Goal: Task Accomplishment & Management: Complete application form

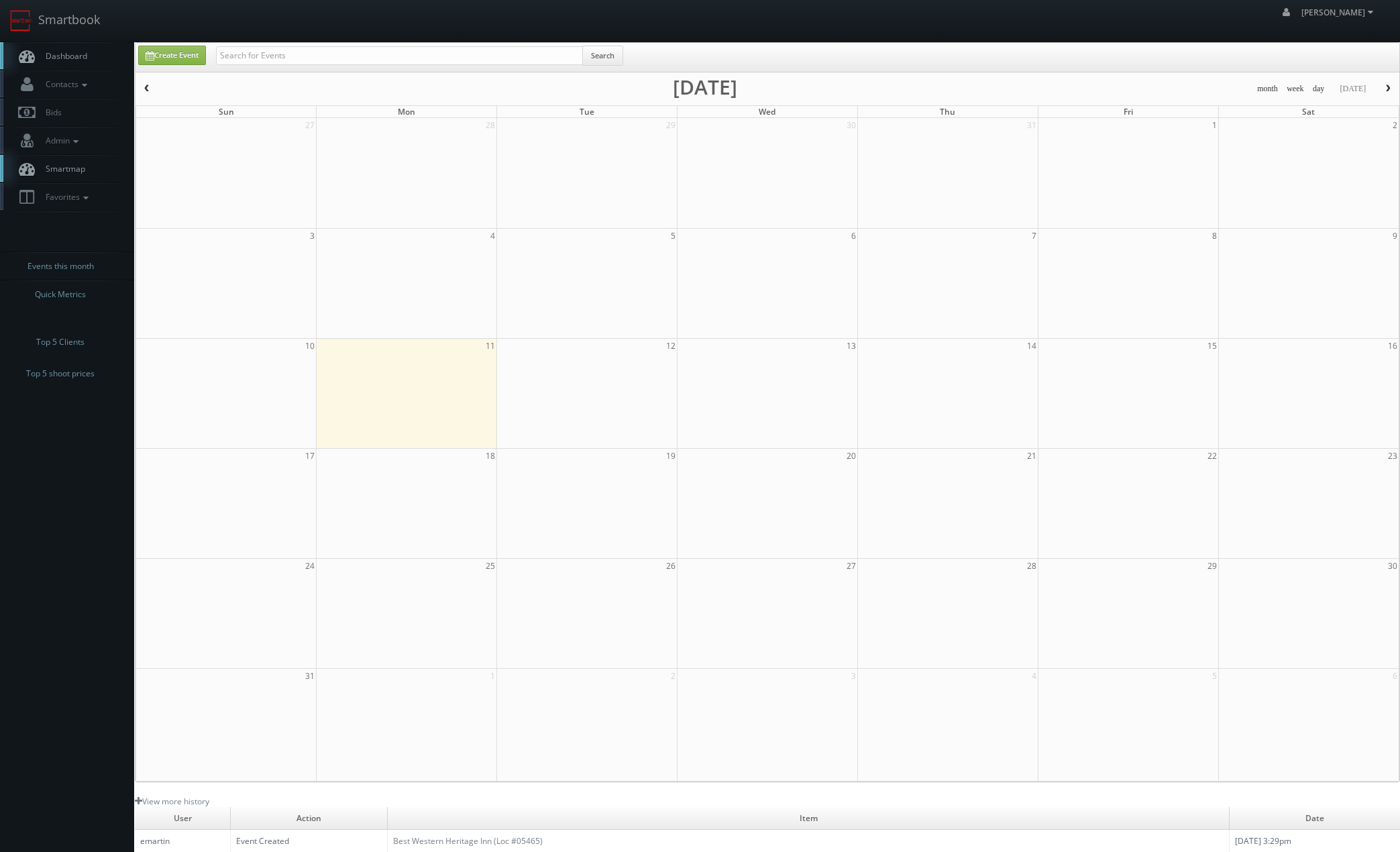
drag, startPoint x: 1382, startPoint y: 90, endPoint x: 1371, endPoint y: 96, distance: 12.5
click at [1382, 90] on button "button" at bounding box center [1387, 89] width 23 height 17
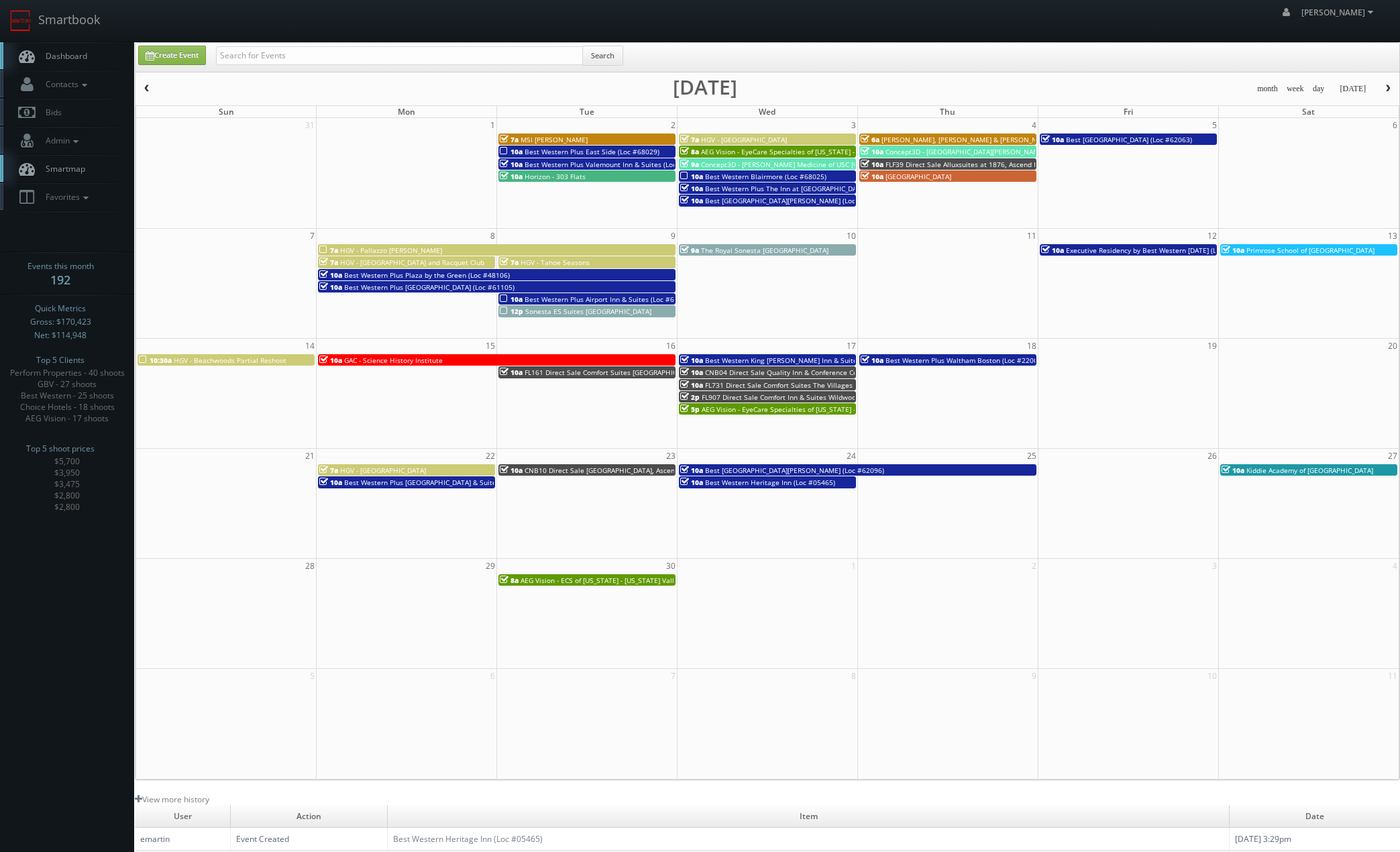
click at [978, 303] on td at bounding box center [947, 280] width 180 height 75
type input "09/11/2025"
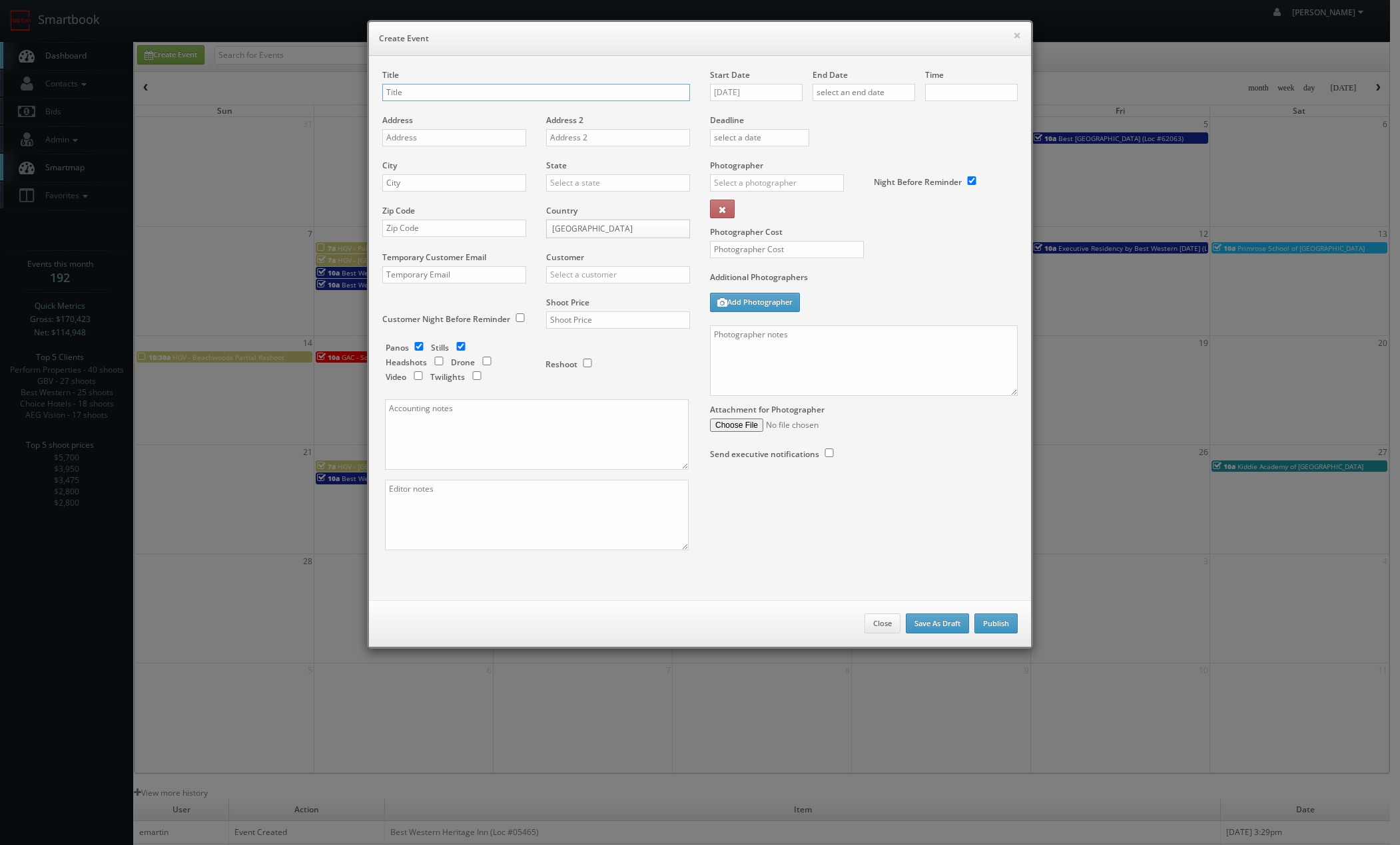
checkbox input "true"
type input "10:00am"
checkbox input "true"
type input "L"
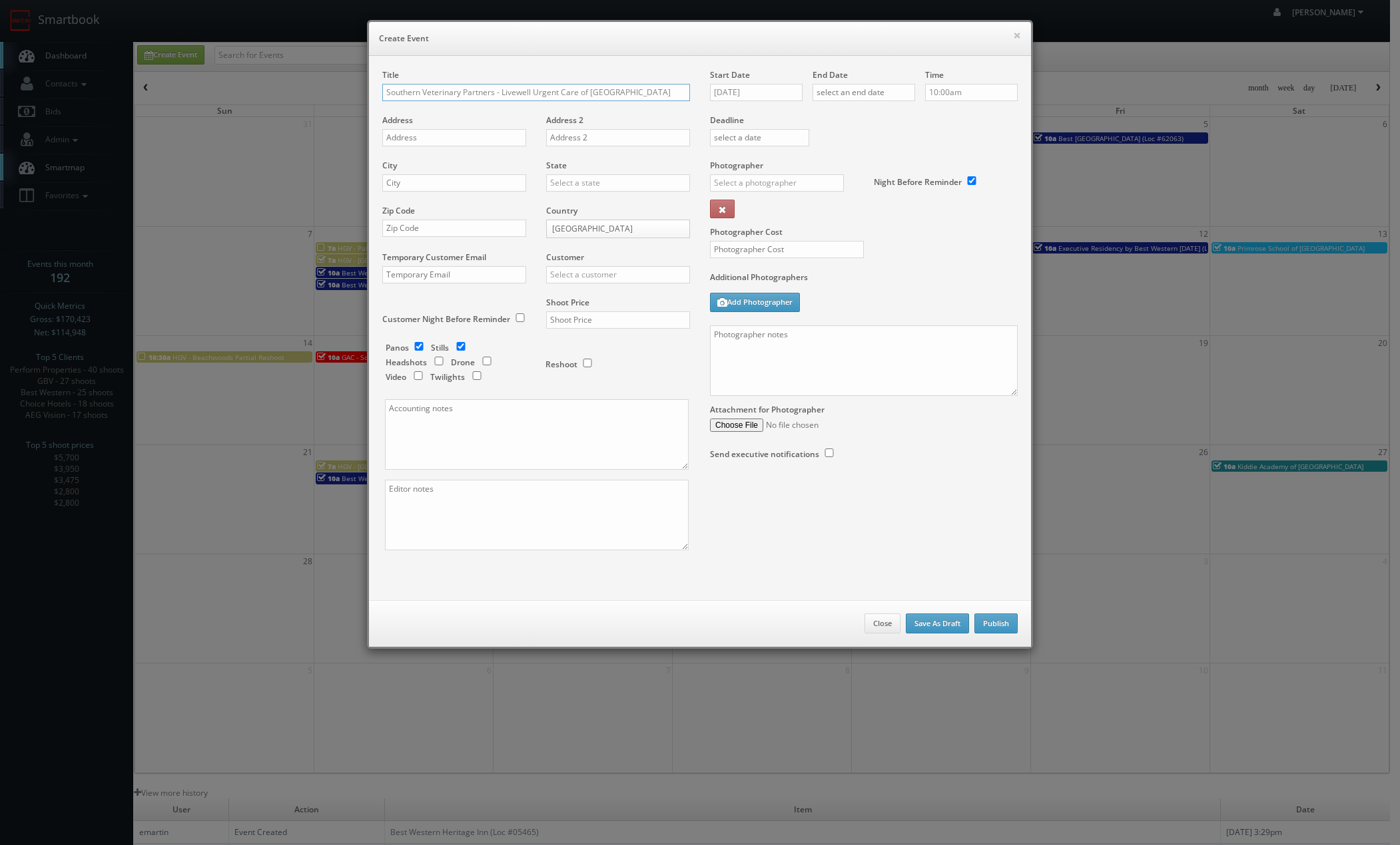
click at [495, 93] on input "Southern Veterinary Partners - Livewell Urgent Care of Shoreview" at bounding box center [535, 93] width 308 height 18
drag, startPoint x: 528, startPoint y: 90, endPoint x: 765, endPoint y: 101, distance: 237.3
click at [765, 101] on div "Title Southern Veterinary Partners - Livewell Urgent Care of Shoreview Address …" at bounding box center [699, 321] width 655 height 504
type input "Southern Veterinary Partners - Livewell Animal Hospital of St. Anthony"
type input "307 1st Avenue NE"
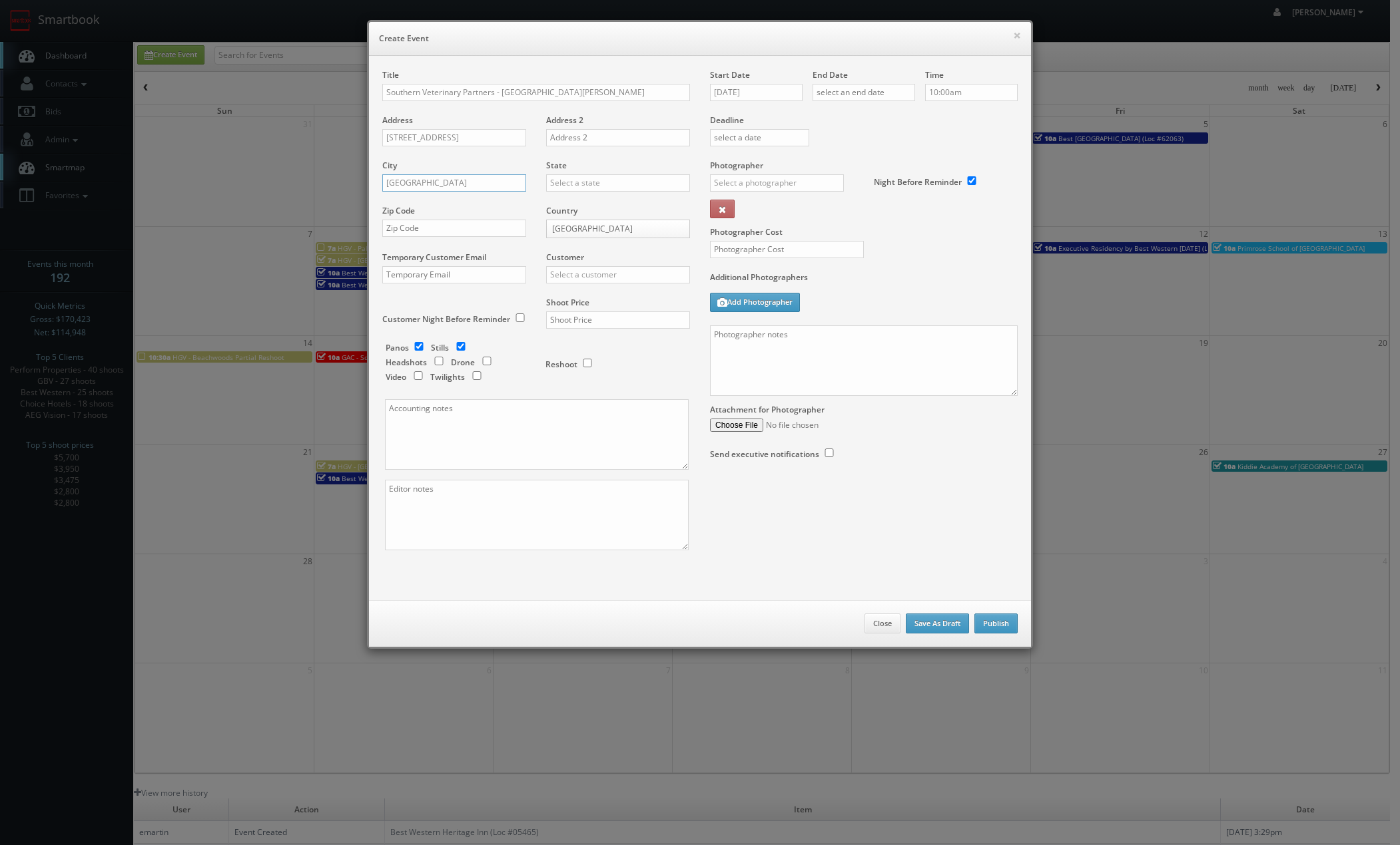
type input "Minneapolis"
click at [632, 201] on div "[US_STATE]" at bounding box center [618, 204] width 143 height 22
type input "[US_STATE]"
click at [473, 219] on div "Zip Code" at bounding box center [459, 227] width 154 height 45
click at [476, 237] on div "Zip Code" at bounding box center [459, 227] width 154 height 45
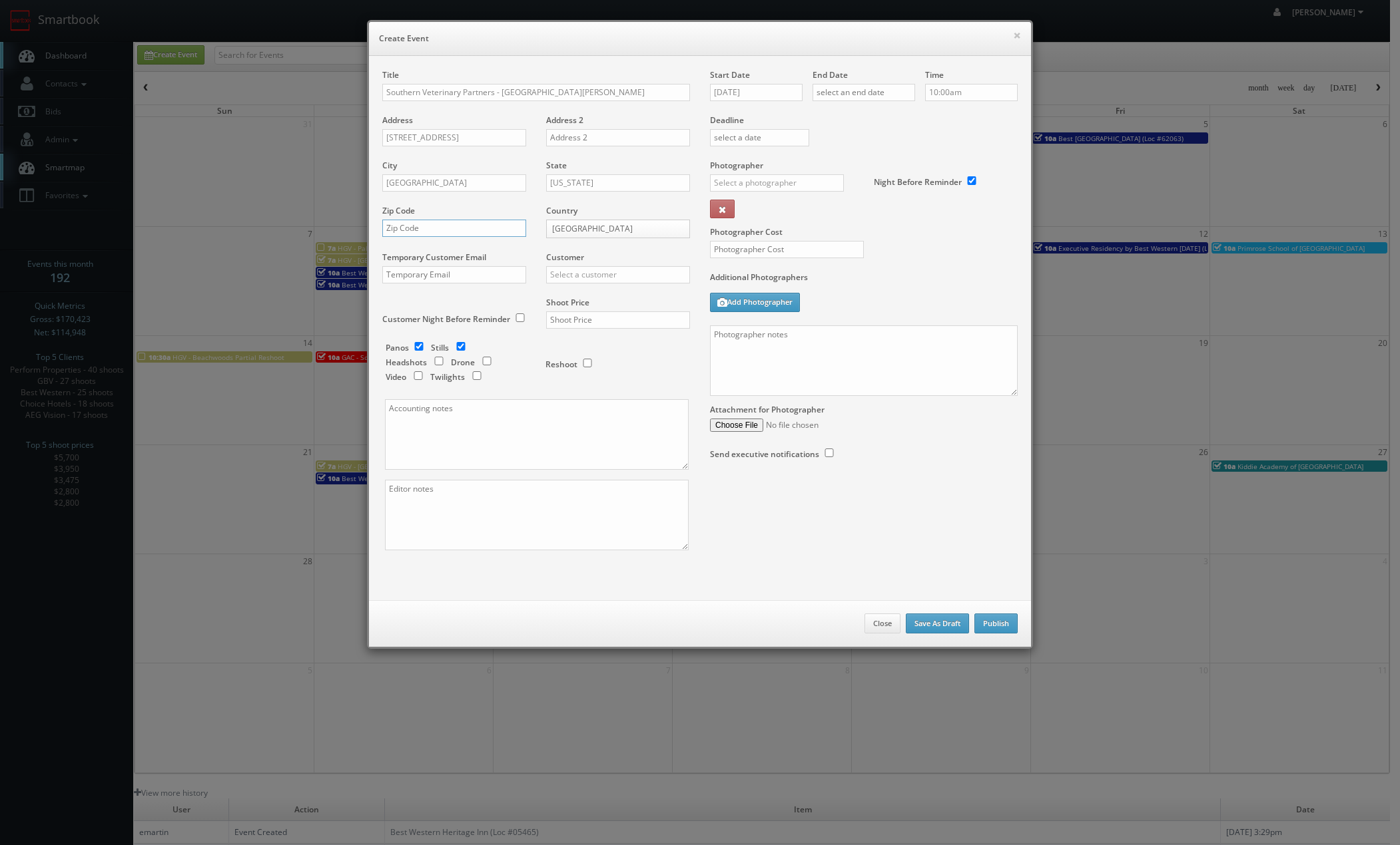
click at [481, 231] on input "text" at bounding box center [453, 228] width 144 height 18
type input "55413"
type input "souther"
click at [736, 245] on input "text" at bounding box center [787, 250] width 154 height 18
click at [568, 321] on input "text" at bounding box center [617, 320] width 144 height 18
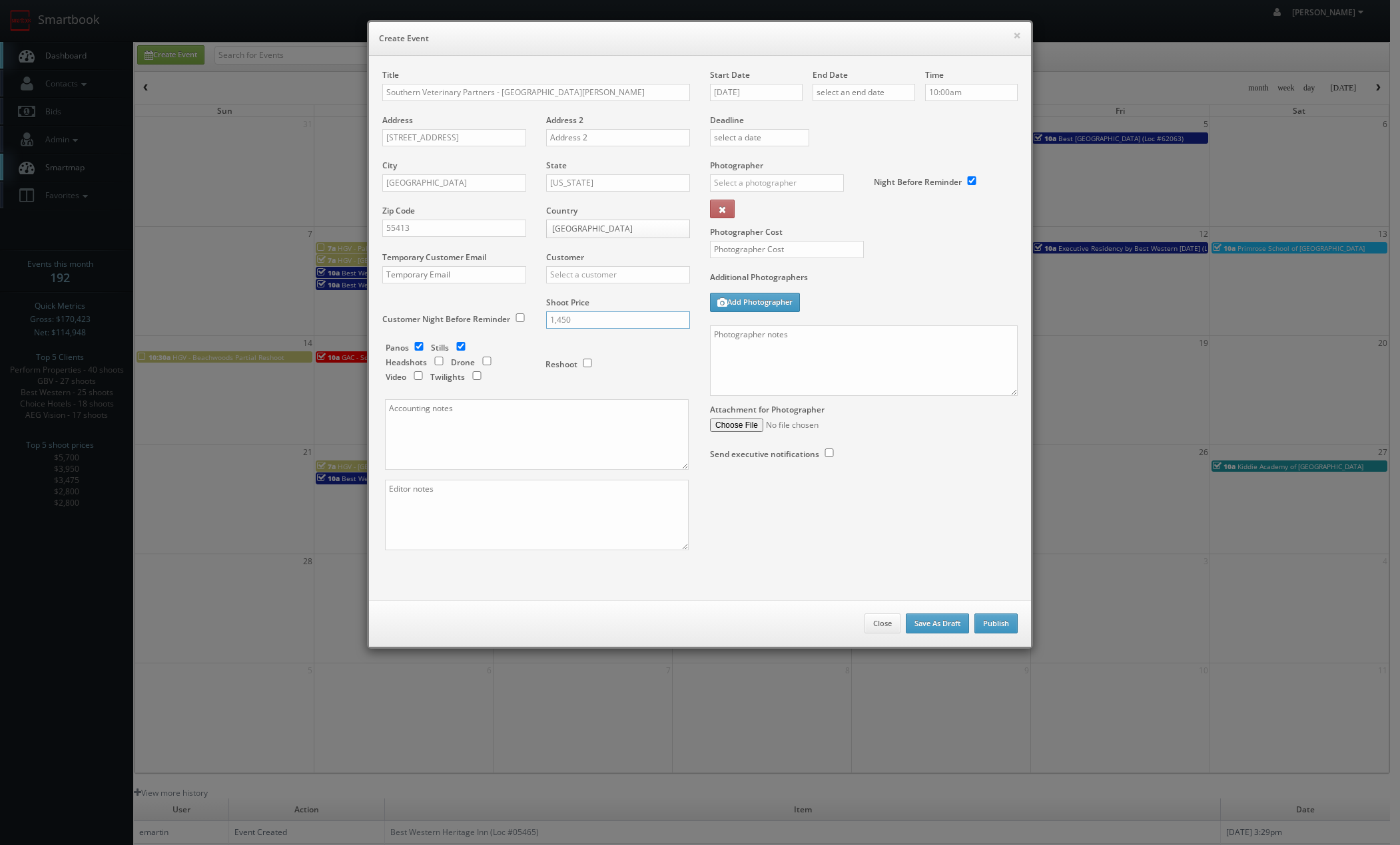
type input "1,450"
drag, startPoint x: 434, startPoint y: 363, endPoint x: 434, endPoint y: 390, distance: 27.0
click at [434, 363] on input "checkbox" at bounding box center [438, 361] width 20 height 9
checkbox input "true"
drag, startPoint x: 971, startPoint y: 90, endPoint x: 862, endPoint y: 90, distance: 109.0
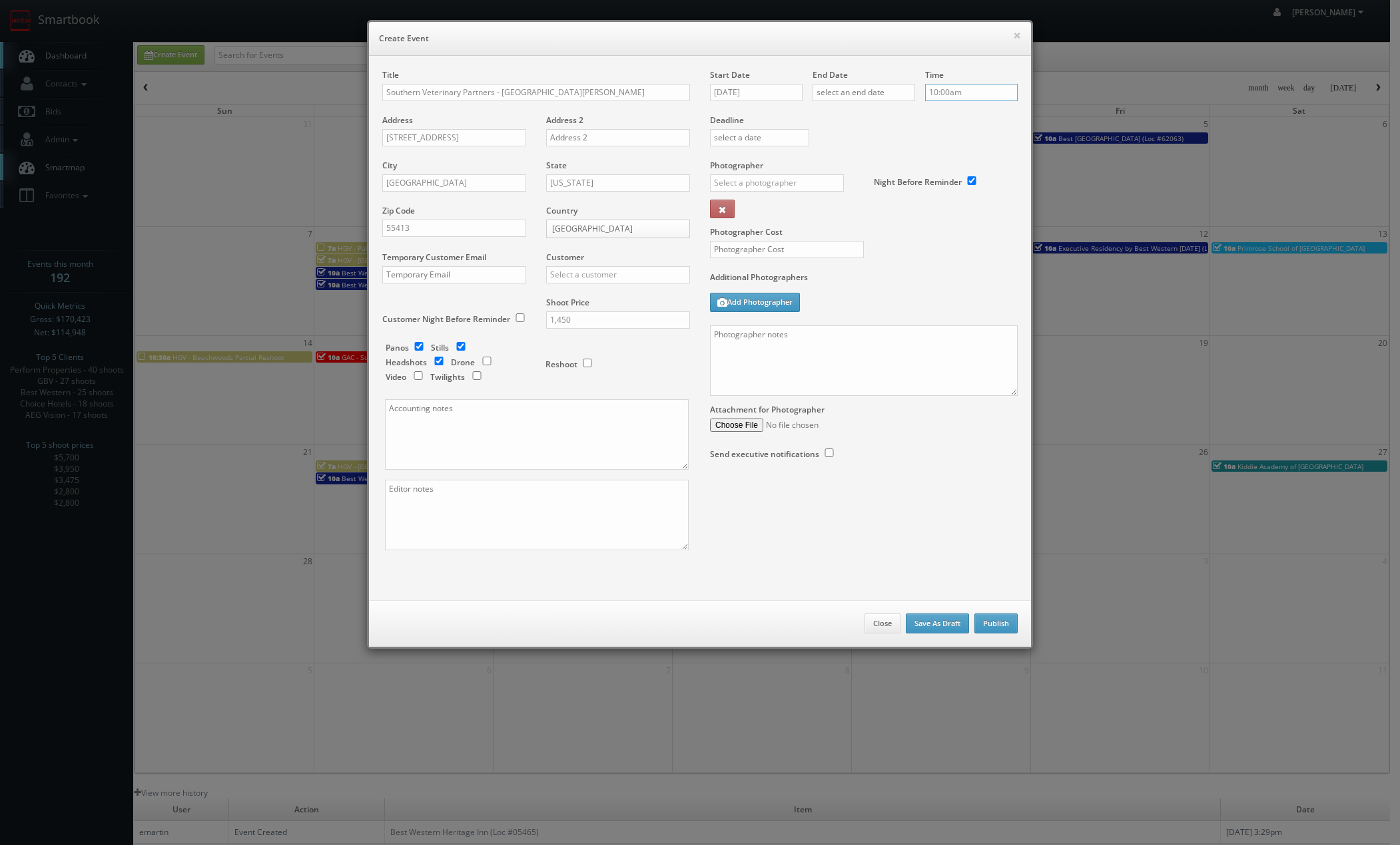
click at [863, 89] on div "Start Date 09/11/2025 End Date Time 10:00am Deadline Photographer _justin _phot…" at bounding box center [864, 278] width 328 height 418
type input "9:00am"
drag, startPoint x: 945, startPoint y: 127, endPoint x: 937, endPoint y: 126, distance: 8.1
click at [945, 127] on li "9:00am" at bounding box center [946, 125] width 51 height 16
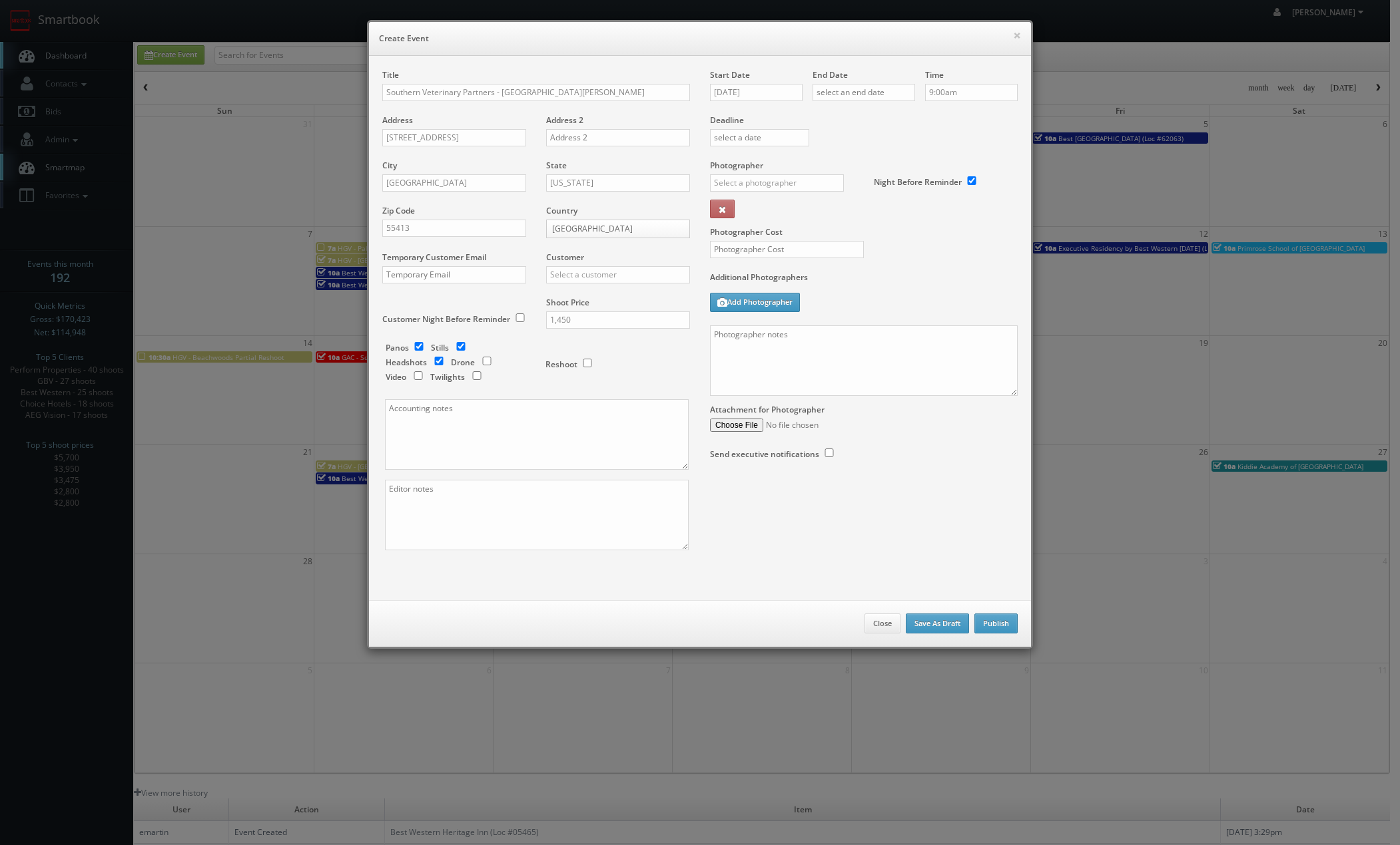
click at [740, 174] on div "Photographer _justin _photog1 Glen Aronwits Chris Dailey John Varnedore John Sa…" at bounding box center [787, 193] width 154 height 66
click at [738, 179] on input "text" at bounding box center [776, 183] width 134 height 18
click at [744, 224] on div "Scott Van Manen" at bounding box center [782, 234] width 143 height 22
click at [755, 182] on input "Scott Van Manen" at bounding box center [776, 183] width 134 height 18
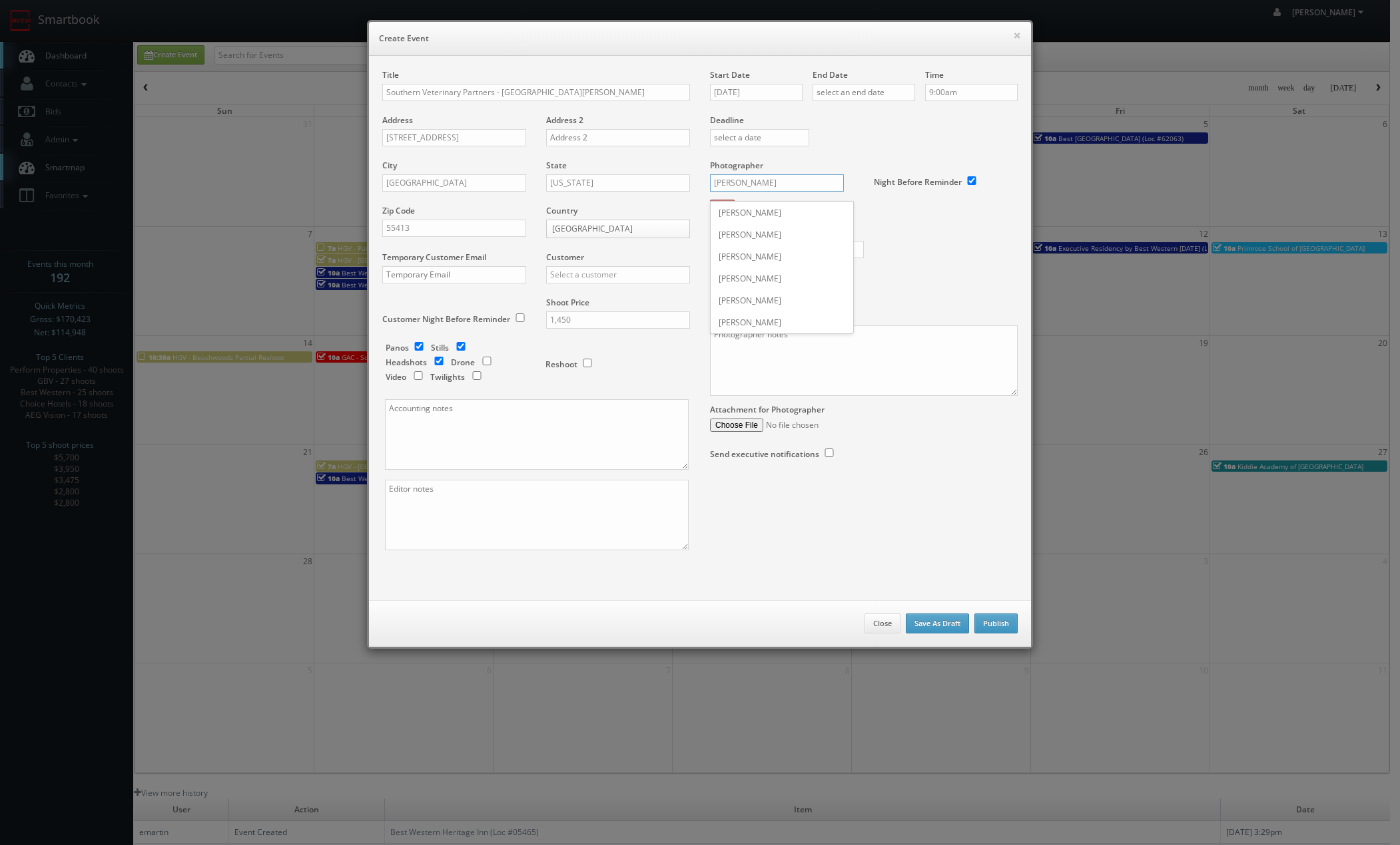
click at [755, 181] on input "Scott Van Manen" at bounding box center [776, 183] width 134 height 18
click at [757, 210] on div "Scottie Tuska" at bounding box center [782, 213] width 143 height 22
type input "Scottie Tuska"
drag, startPoint x: 765, startPoint y: 250, endPoint x: 756, endPoint y: 260, distance: 13.5
click at [765, 251] on input "text" at bounding box center [787, 250] width 154 height 18
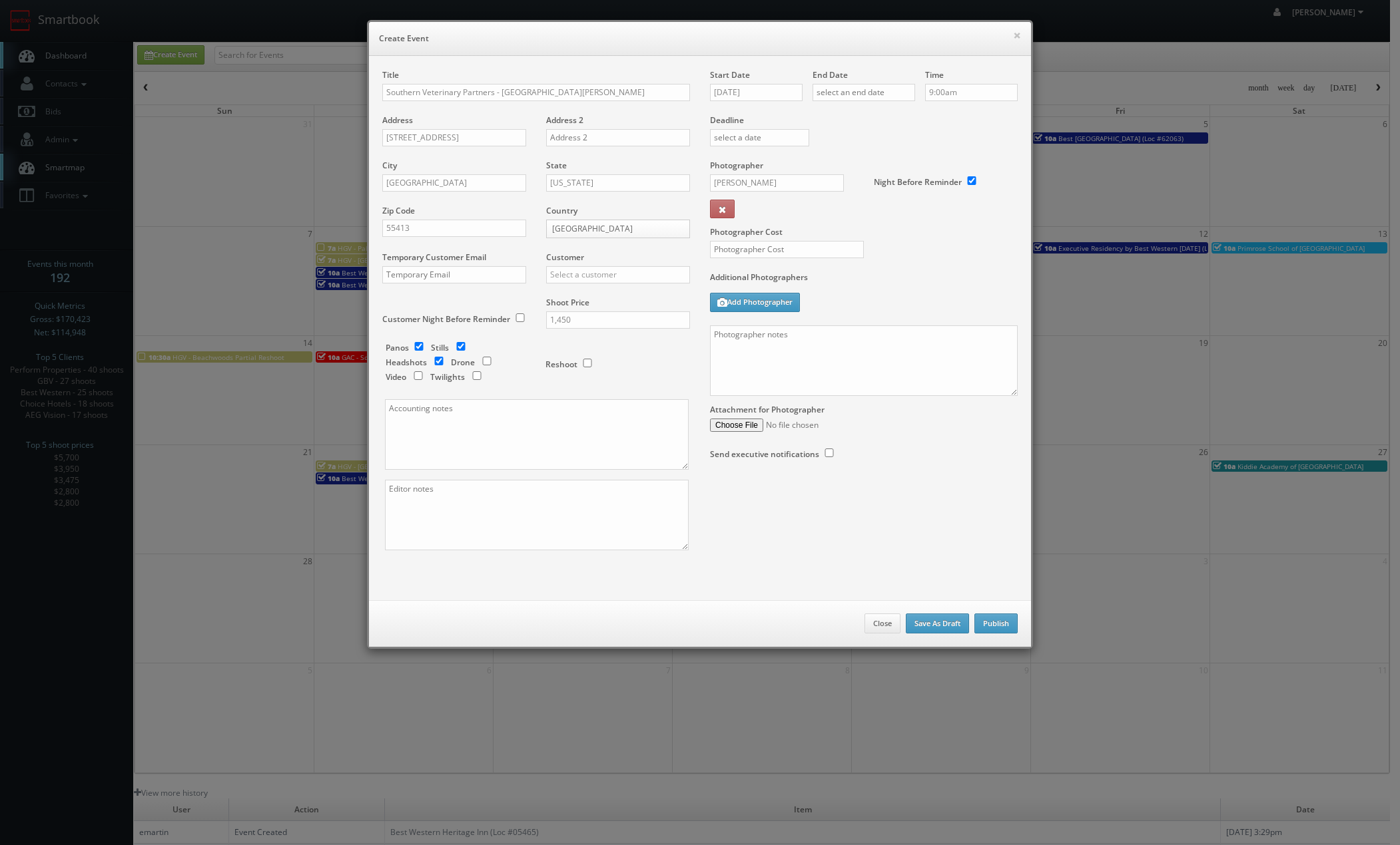
click at [797, 259] on div at bounding box center [782, 256] width 164 height 30
click at [798, 251] on input "text" at bounding box center [787, 250] width 154 height 18
type input "600"
paste textarea "Contact is Ellen Chandler 334-524-9710 We need to deliver the following to the …"
click at [820, 363] on textarea "Contact is Ellen Chandler 334-524-9710 We need to deliver the following to the …" at bounding box center [863, 361] width 308 height 70
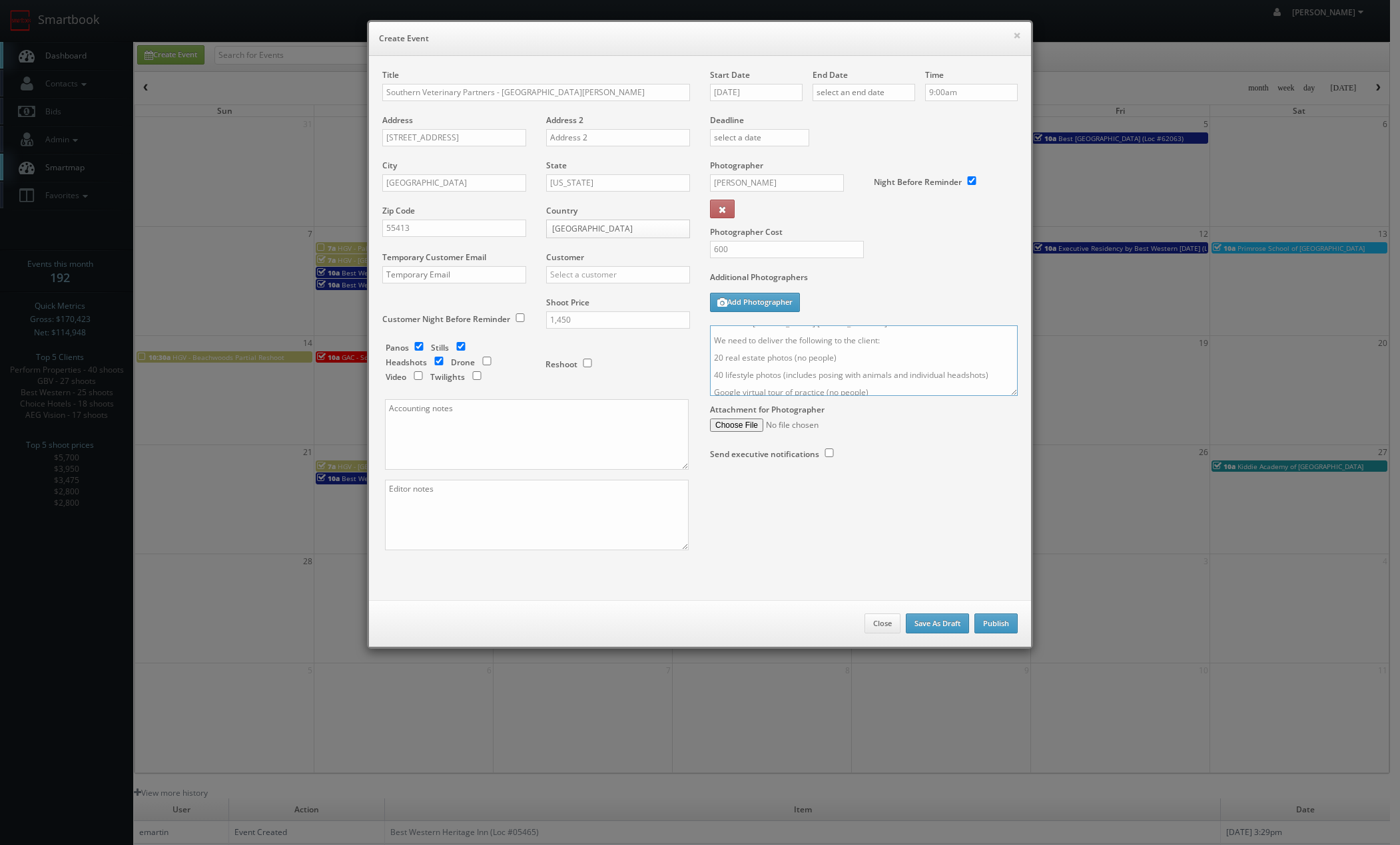
scroll to position [0, 0]
click at [870, 335] on textarea "Contact is Ellen Chandler 334-524-9710 We need to deliver the following to the …" at bounding box center [863, 361] width 308 height 70
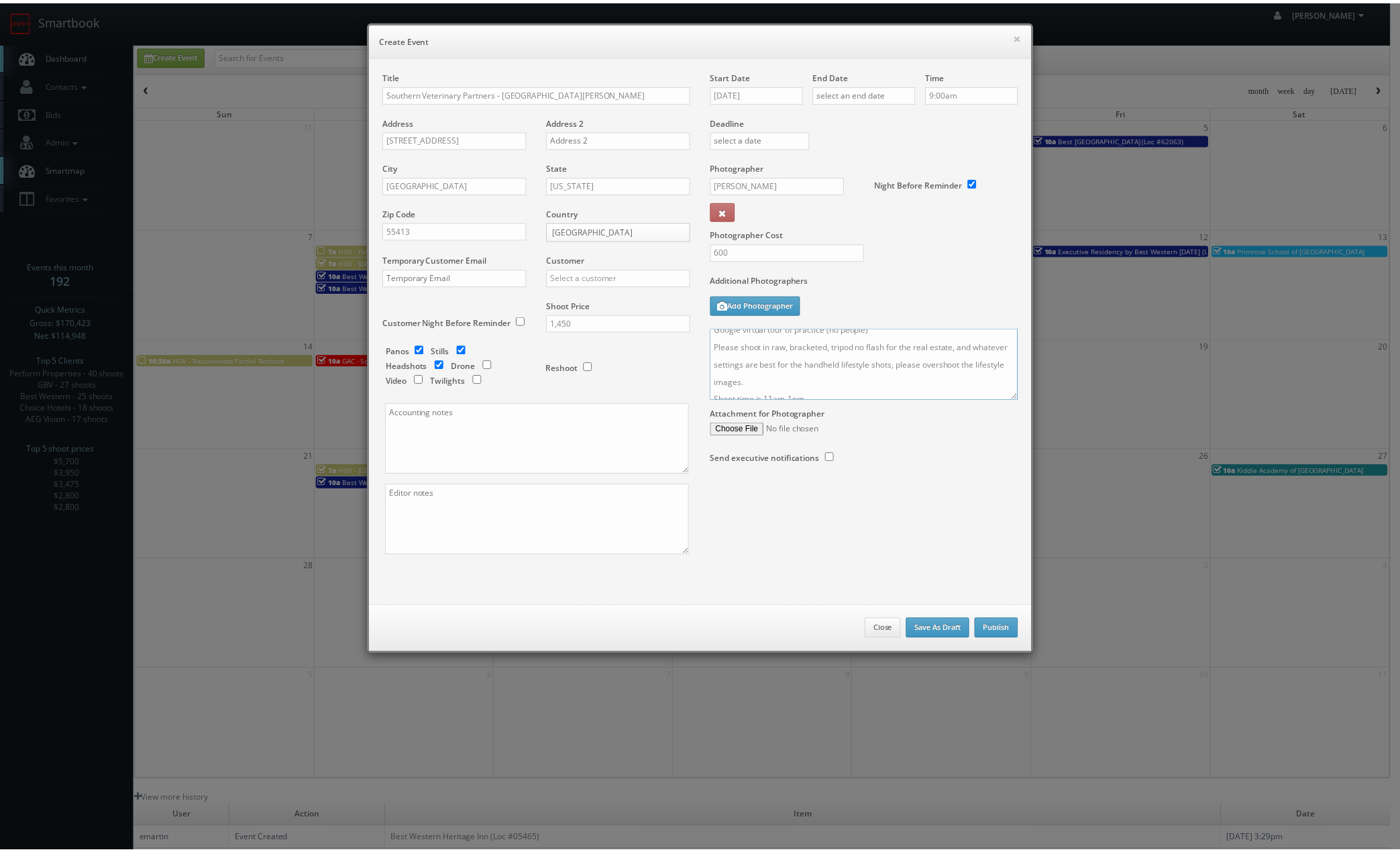
scroll to position [88, 0]
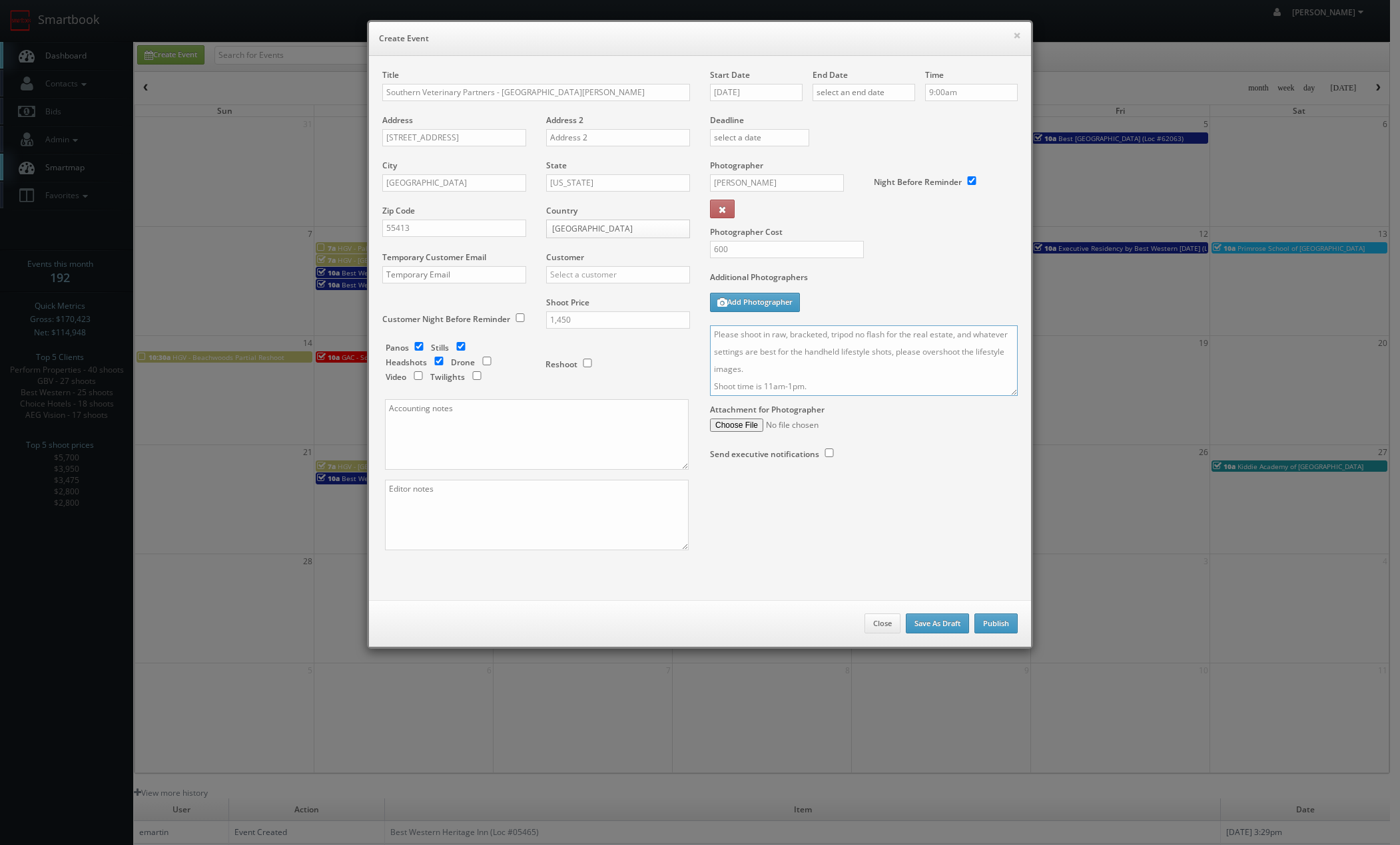
drag, startPoint x: 816, startPoint y: 388, endPoint x: 759, endPoint y: 389, distance: 57.0
click at [759, 389] on textarea "Contact is Ellen Chandler 334-524-9710 or Janie Morrison We need to deliver the…" at bounding box center [863, 361] width 308 height 70
type textarea "Contact is Ellen Chandler 334-524-9710 or Janie Morrison We need to deliver the…"
click at [786, 534] on div "Title Southern Veterinary Partners - Livewell Animal Hospital of St. Anthony Ad…" at bounding box center [699, 321] width 655 height 504
click at [583, 278] on input "text" at bounding box center [617, 275] width 144 height 18
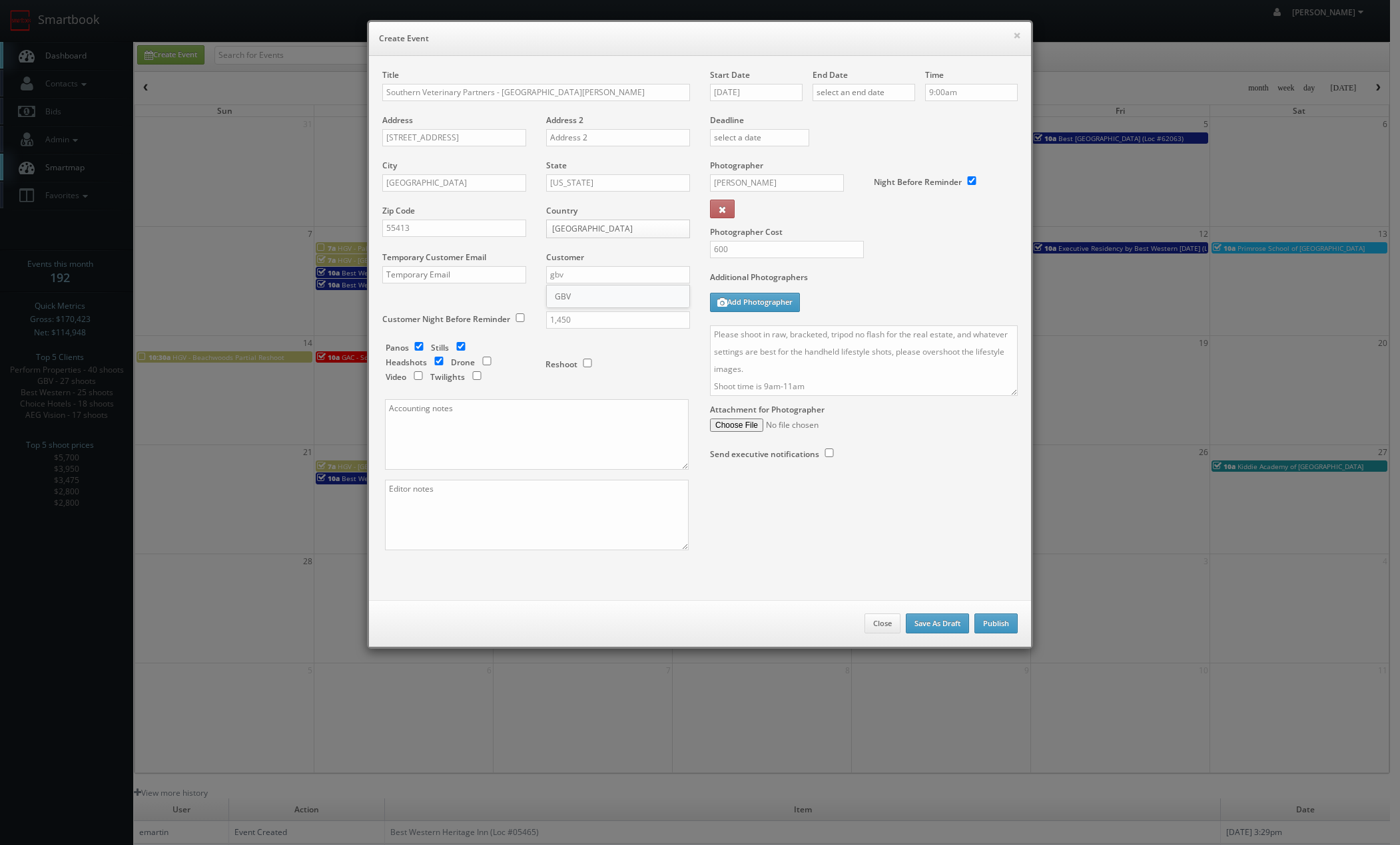
click at [564, 295] on div "GBV" at bounding box center [618, 297] width 143 height 22
type input "GBV"
click at [843, 547] on div "Title Southern Veterinary Partners - Livewell Animal Hospital of St. Anthony Ad…" at bounding box center [699, 321] width 655 height 504
click at [980, 623] on button "Publish" at bounding box center [996, 624] width 43 height 20
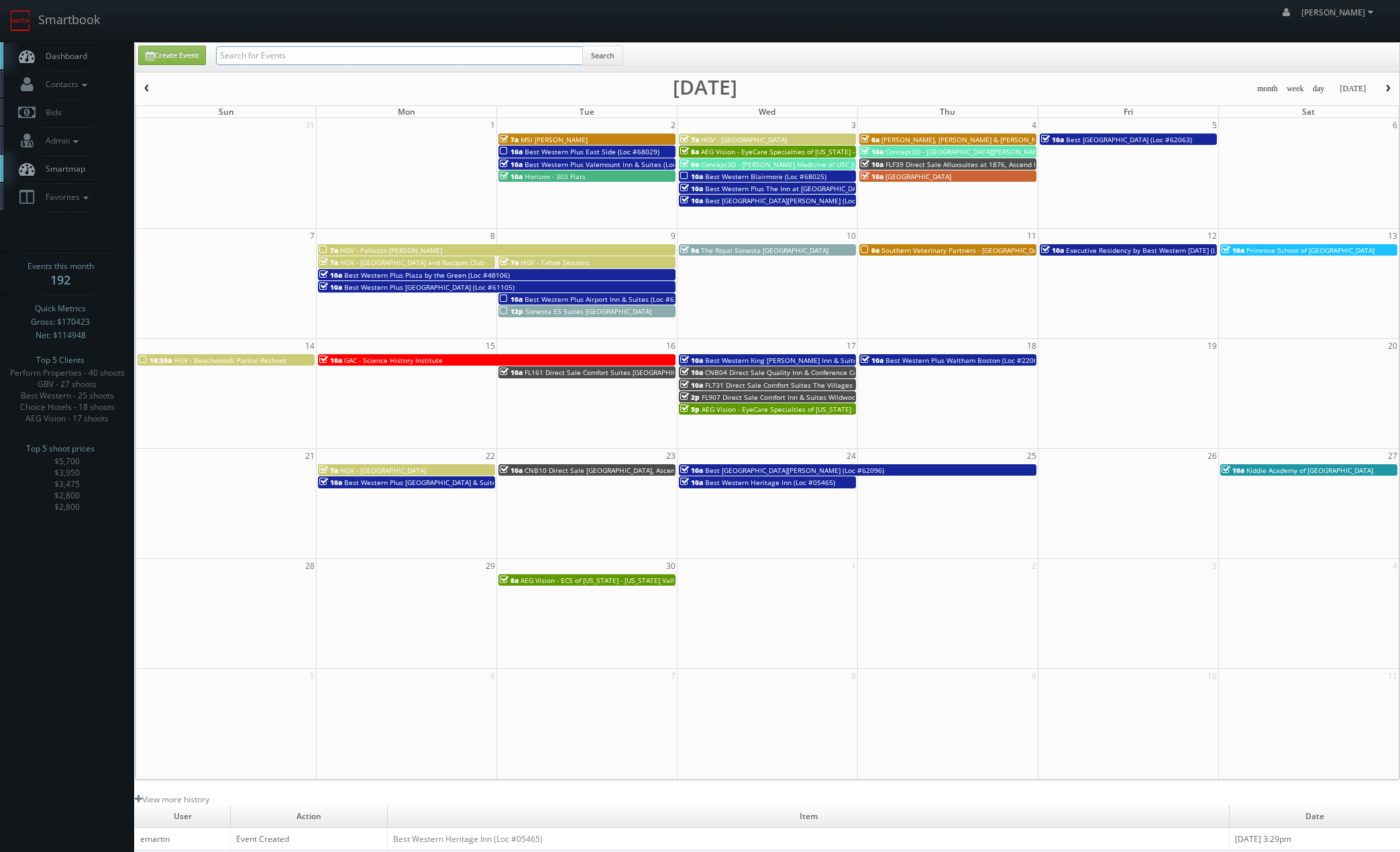
click at [320, 56] on input "text" at bounding box center [399, 55] width 367 height 19
type input "target"
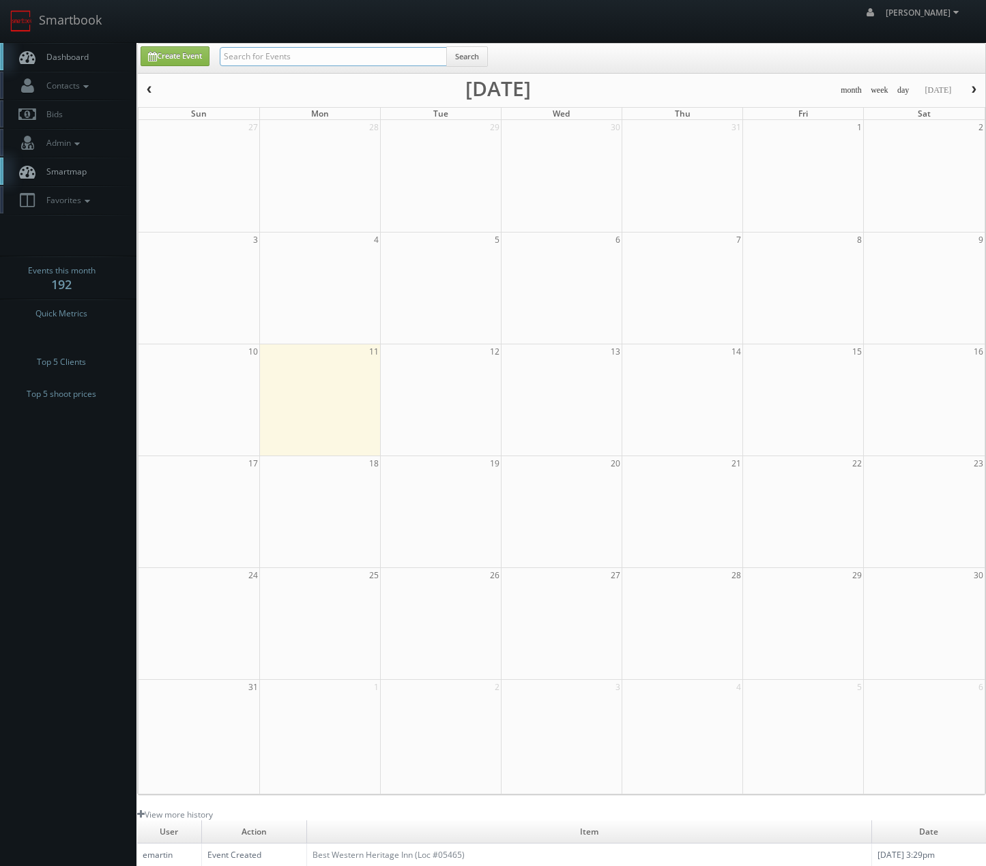
click at [248, 59] on input "text" at bounding box center [333, 56] width 227 height 19
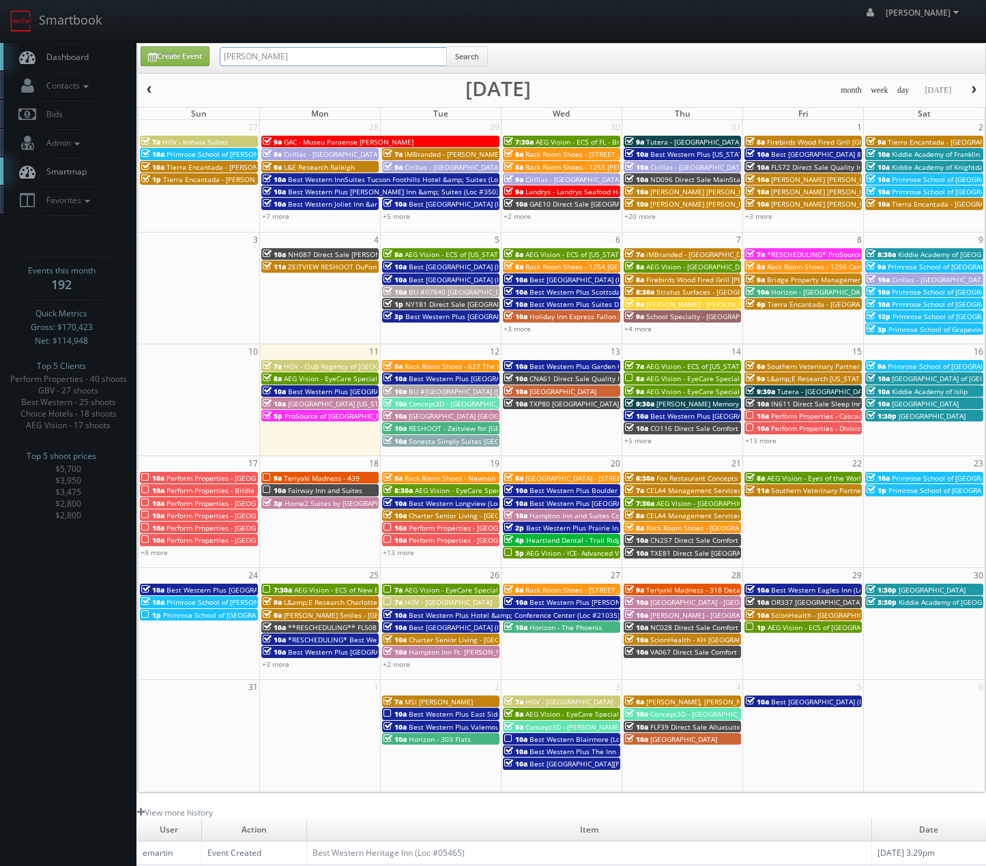
type input "scottie tuska"
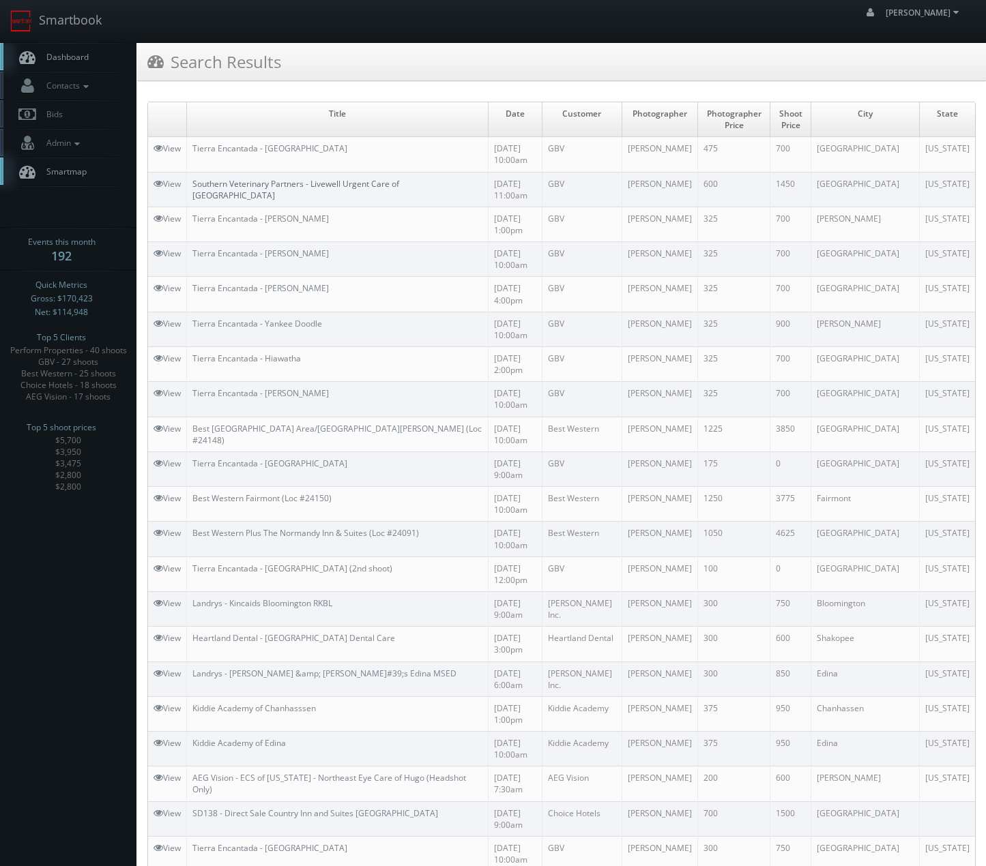
drag, startPoint x: 254, startPoint y: 183, endPoint x: 276, endPoint y: 239, distance: 59.4
click at [254, 183] on link "Southern Veterinary Partners - Livewell Urgent Care of [GEOGRAPHIC_DATA]" at bounding box center [295, 189] width 207 height 23
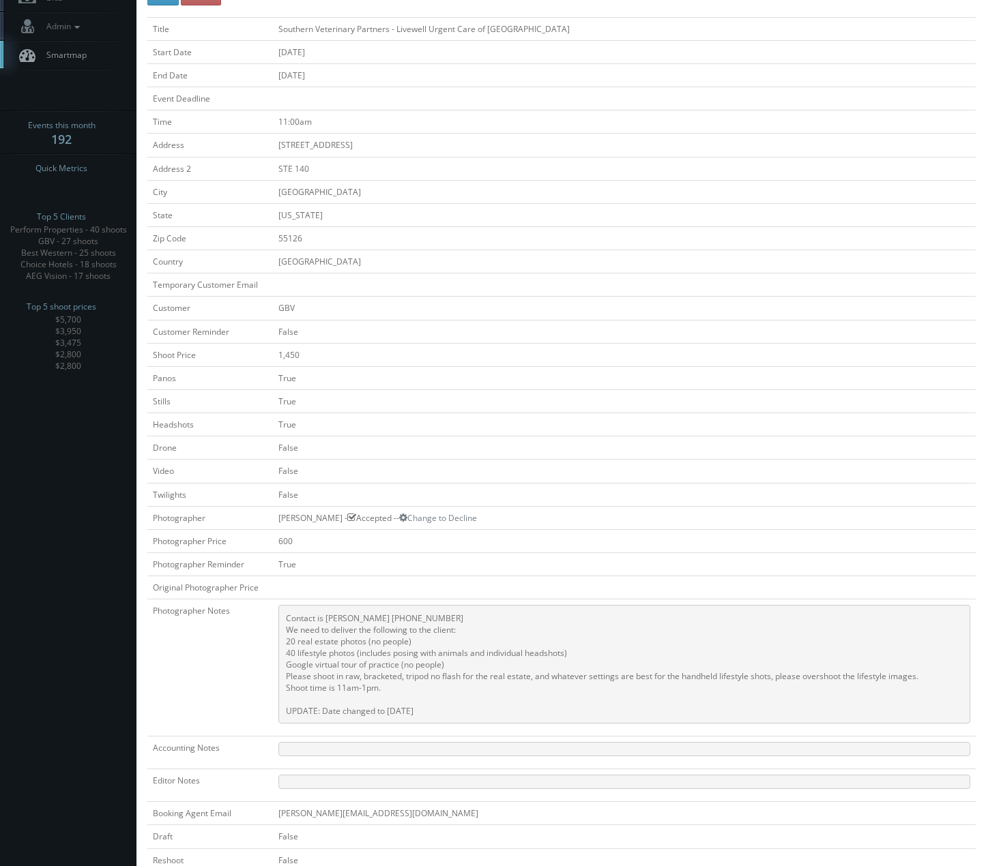
scroll to position [273, 0]
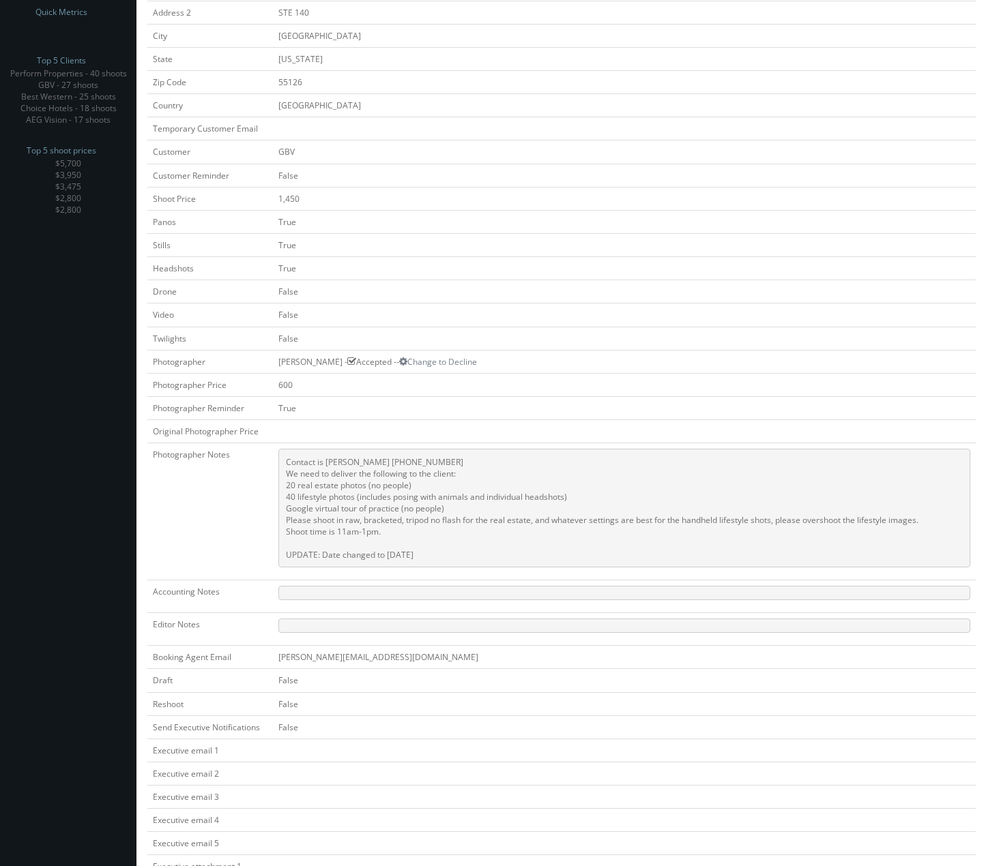
click at [386, 524] on pre "Contact is Ellen Chandler 334-524-9710 We need to deliver the following to the …" at bounding box center [624, 508] width 692 height 119
drag, startPoint x: 428, startPoint y: 557, endPoint x: 302, endPoint y: 458, distance: 159.8
click at [302, 458] on pre "Contact is Ellen Chandler 334-524-9710 We need to deliver the following to the …" at bounding box center [624, 508] width 692 height 119
drag, startPoint x: 331, startPoint y: 492, endPoint x: 415, endPoint y: 532, distance: 92.7
click at [332, 494] on pre "Contact is Ellen Chandler 334-524-9710 We need to deliver the following to the …" at bounding box center [624, 508] width 692 height 119
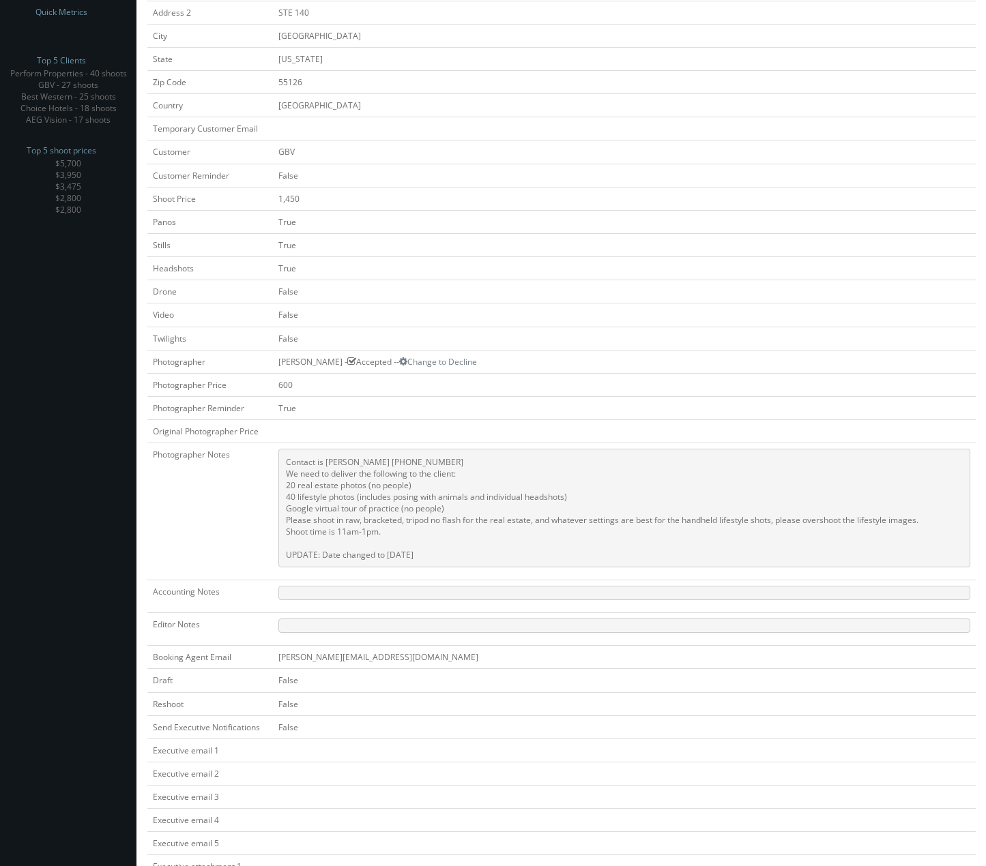
click at [381, 539] on pre "Contact is Ellen Chandler 334-524-9710 We need to deliver the following to the …" at bounding box center [624, 508] width 692 height 119
click at [376, 532] on pre "Contact is Ellen Chandler 334-524-9710 We need to deliver the following to the …" at bounding box center [624, 508] width 692 height 119
click at [376, 531] on pre "Contact is Ellen Chandler 334-524-9710 We need to deliver the following to the …" at bounding box center [624, 508] width 692 height 119
drag, startPoint x: 295, startPoint y: 466, endPoint x: 286, endPoint y: 462, distance: 9.2
click at [294, 466] on pre "Contact is Ellen Chandler 334-524-9710 We need to deliver the following to the …" at bounding box center [624, 508] width 692 height 119
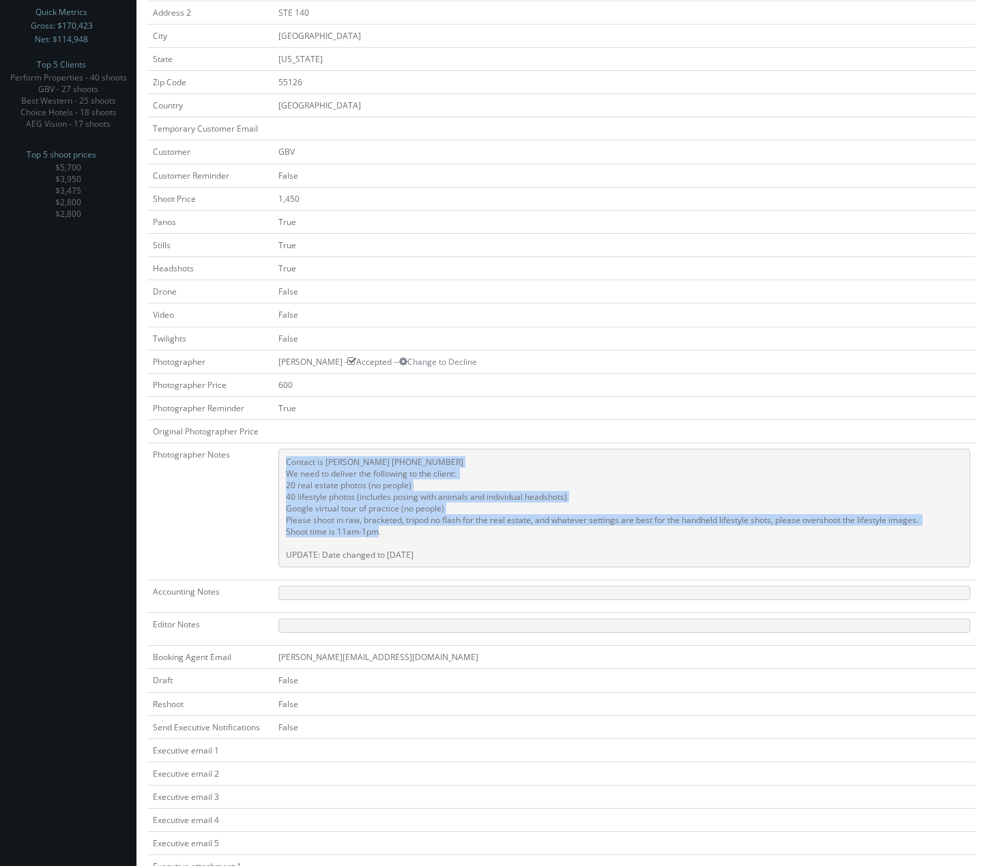
drag, startPoint x: 286, startPoint y: 462, endPoint x: 406, endPoint y: 528, distance: 137.1
click at [406, 528] on pre "Contact is Ellen Chandler 334-524-9710 We need to deliver the following to the …" at bounding box center [624, 508] width 692 height 119
copy pre "Contact is Ellen Chandler 334-524-9710 We need to deliver the following to the …"
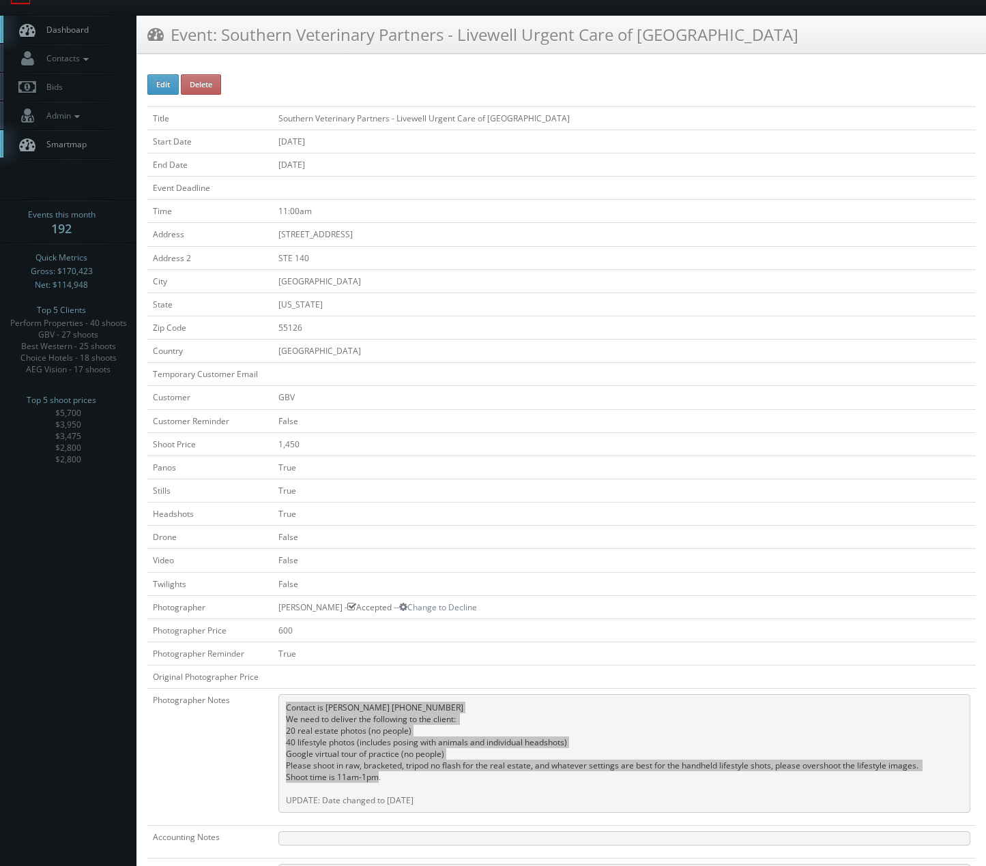
scroll to position [0, 0]
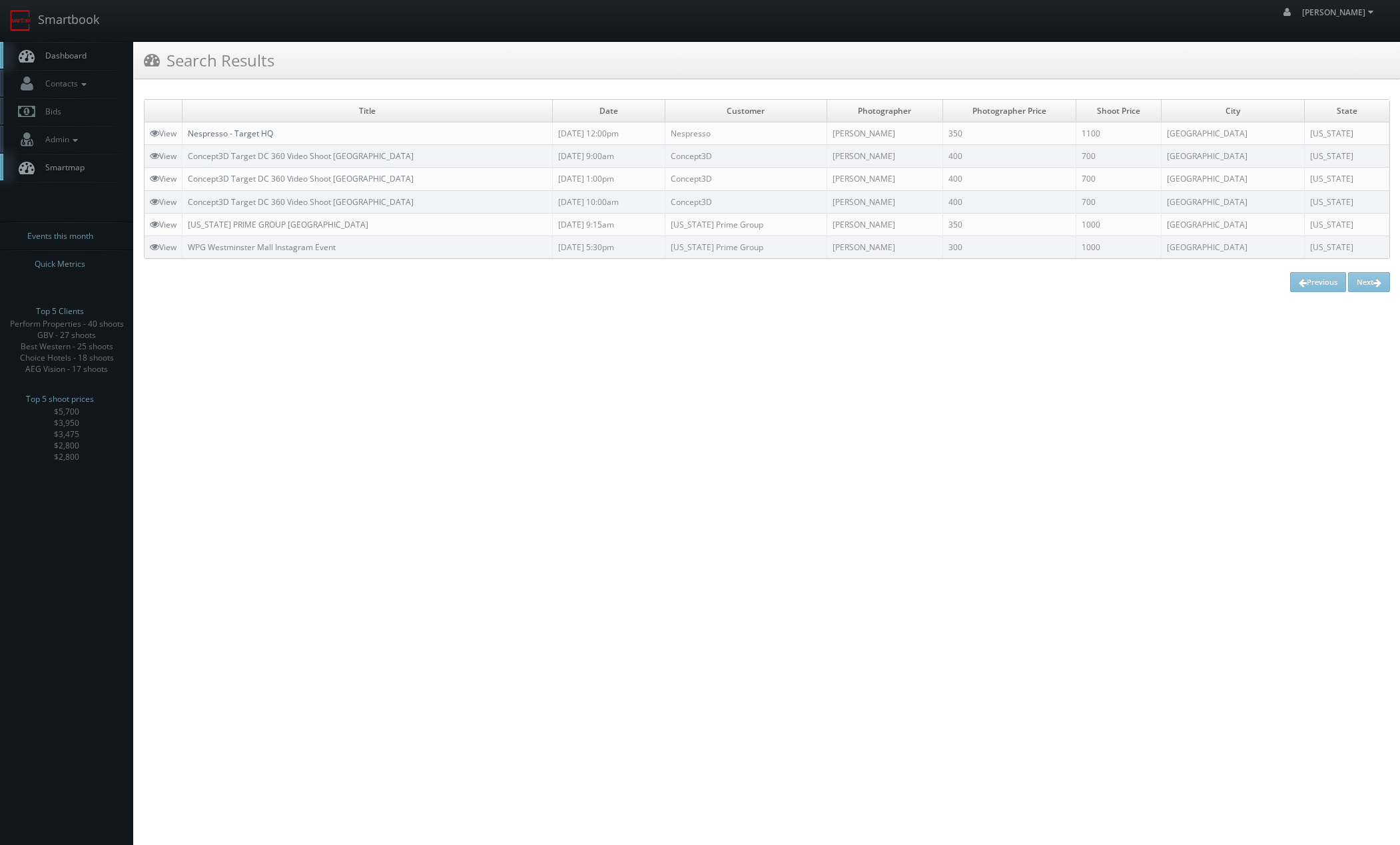
click at [218, 137] on link "Nespresso - Target HQ" at bounding box center [229, 134] width 85 height 12
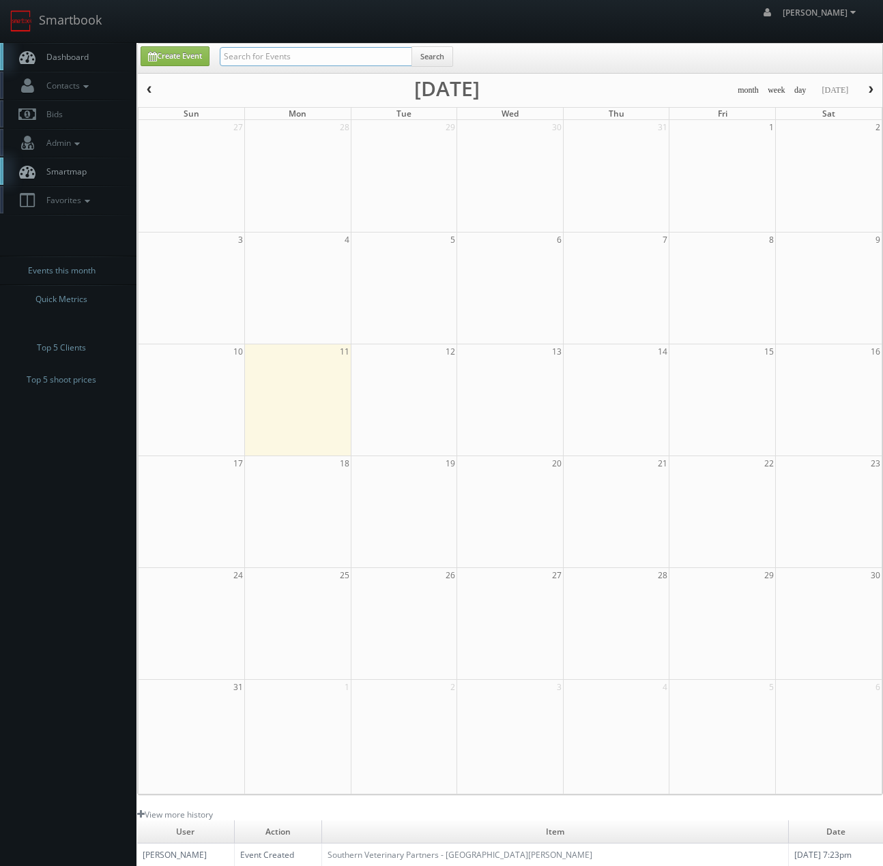
click at [286, 53] on input "text" at bounding box center [316, 56] width 192 height 19
type input "reva"
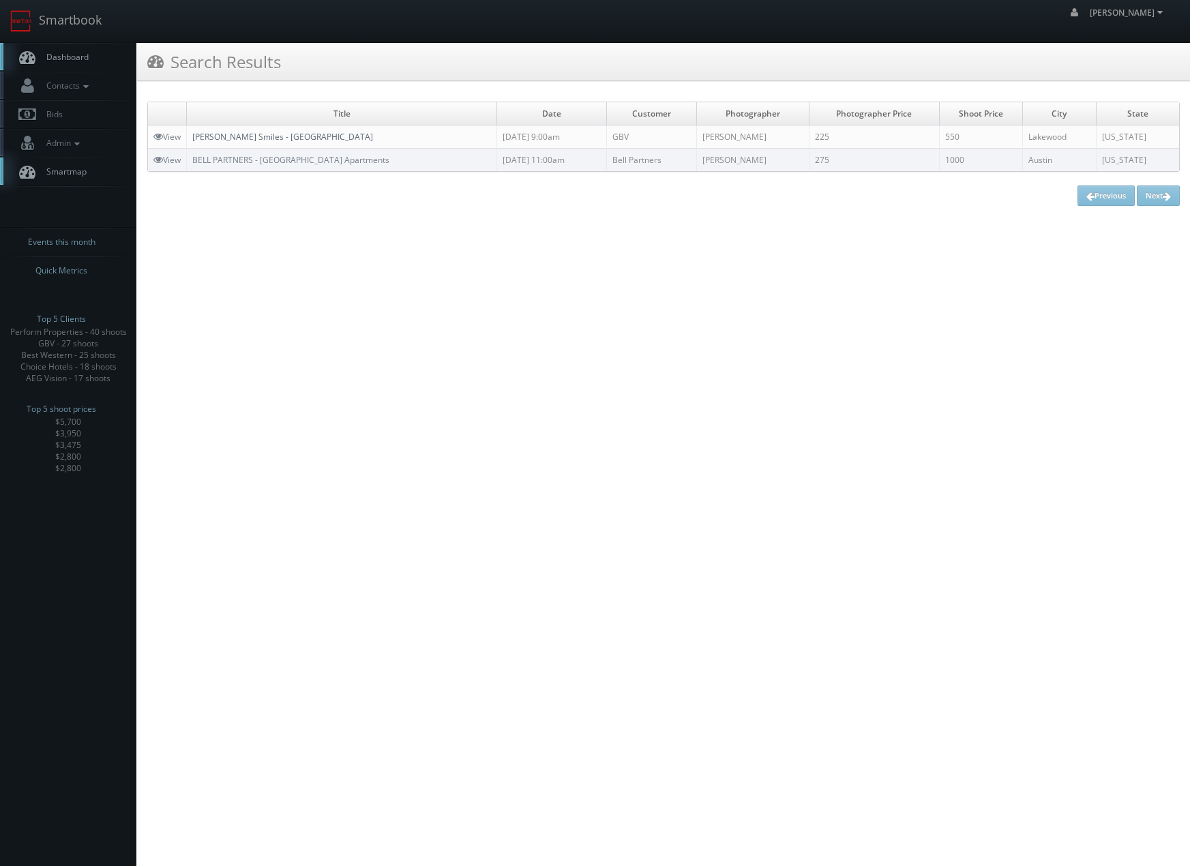
click at [245, 138] on link "[PERSON_NAME] Smiles - [GEOGRAPHIC_DATA]" at bounding box center [282, 137] width 181 height 12
